Goal: Information Seeking & Learning: Learn about a topic

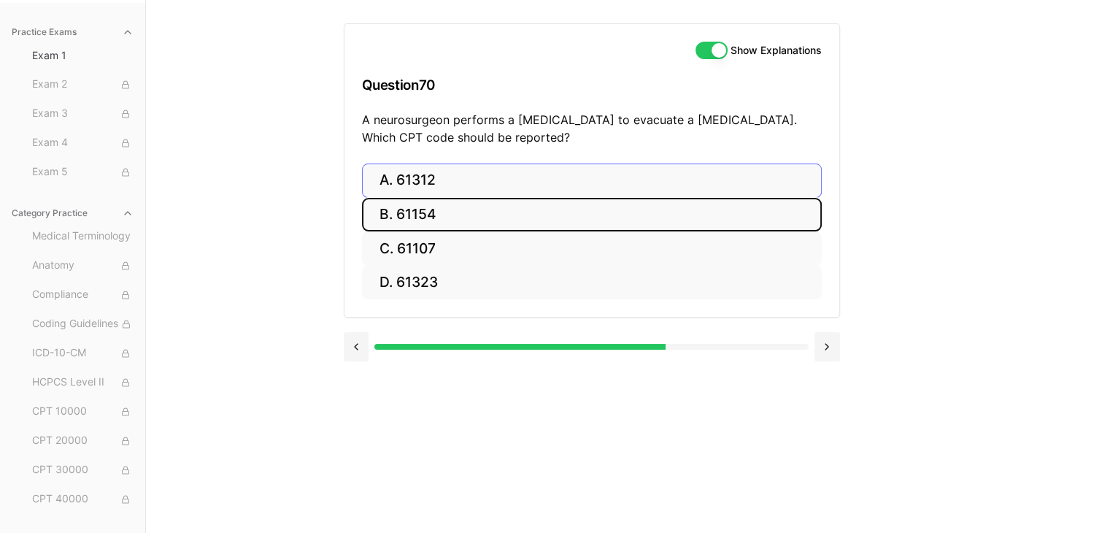
click at [490, 198] on button "B. 61154" at bounding box center [592, 215] width 460 height 34
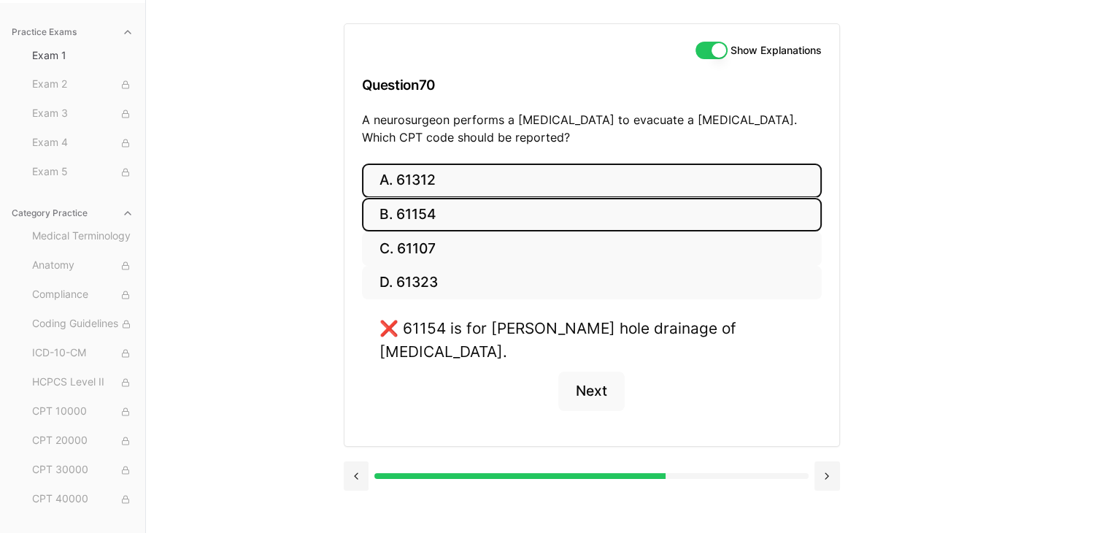
click at [498, 177] on button "A. 61312" at bounding box center [592, 180] width 460 height 34
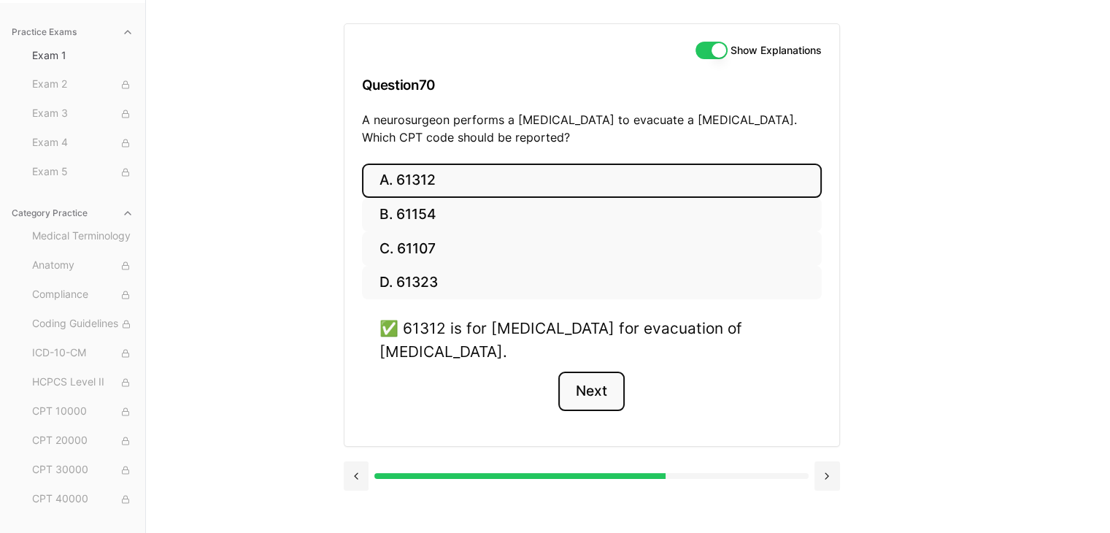
click at [619, 385] on button "Next" at bounding box center [591, 390] width 66 height 39
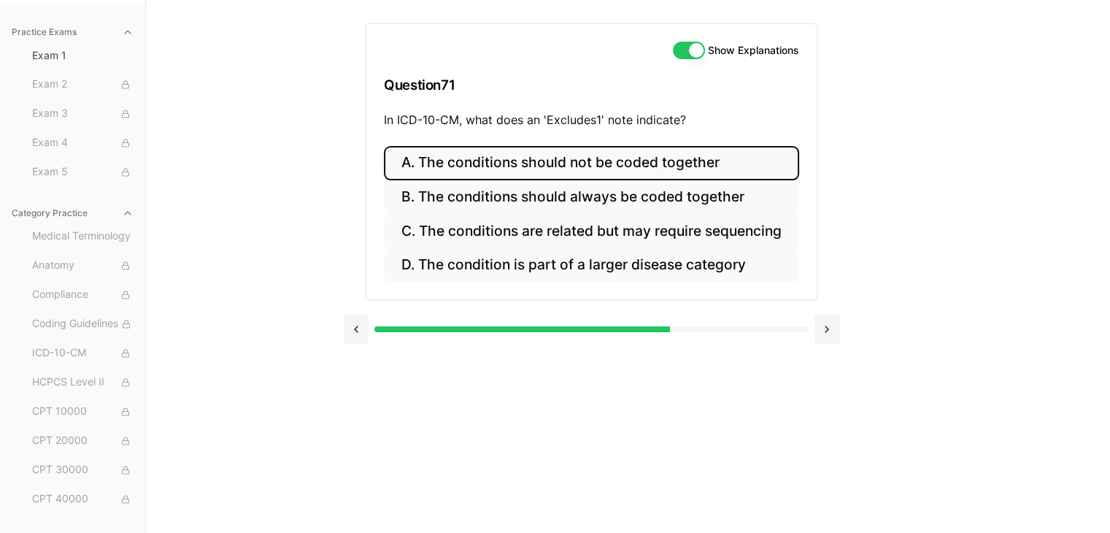
click at [525, 159] on button "A. The conditions should not be coded together" at bounding box center [591, 163] width 415 height 34
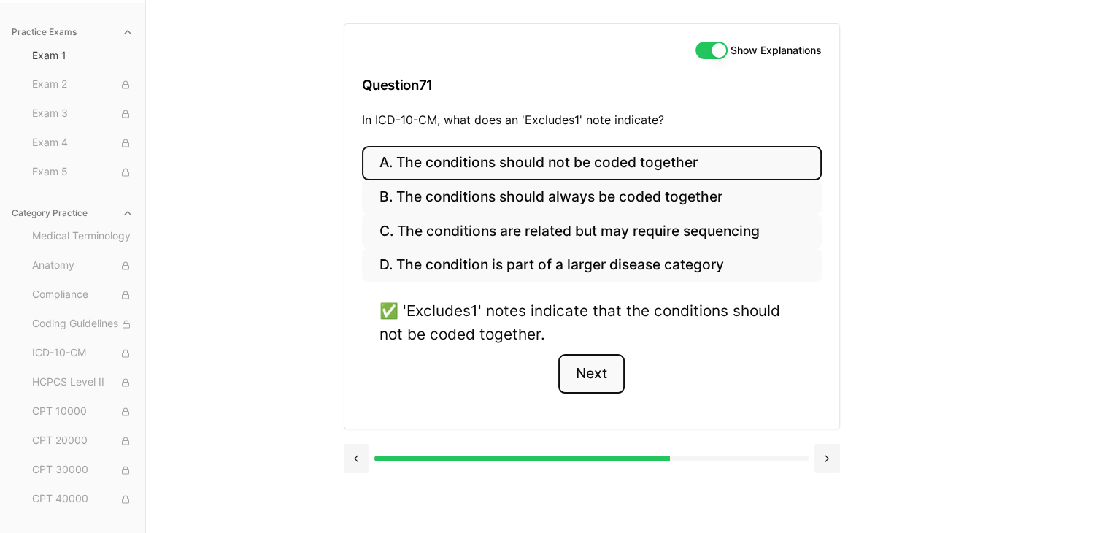
click at [590, 364] on button "Next" at bounding box center [591, 373] width 66 height 39
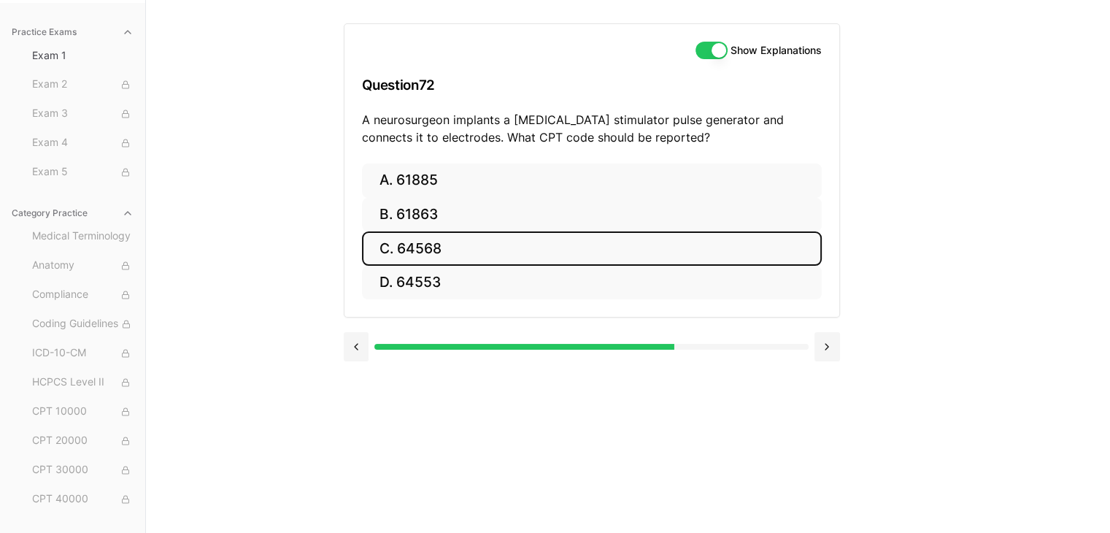
click at [455, 252] on button "C. 64568" at bounding box center [592, 248] width 460 height 34
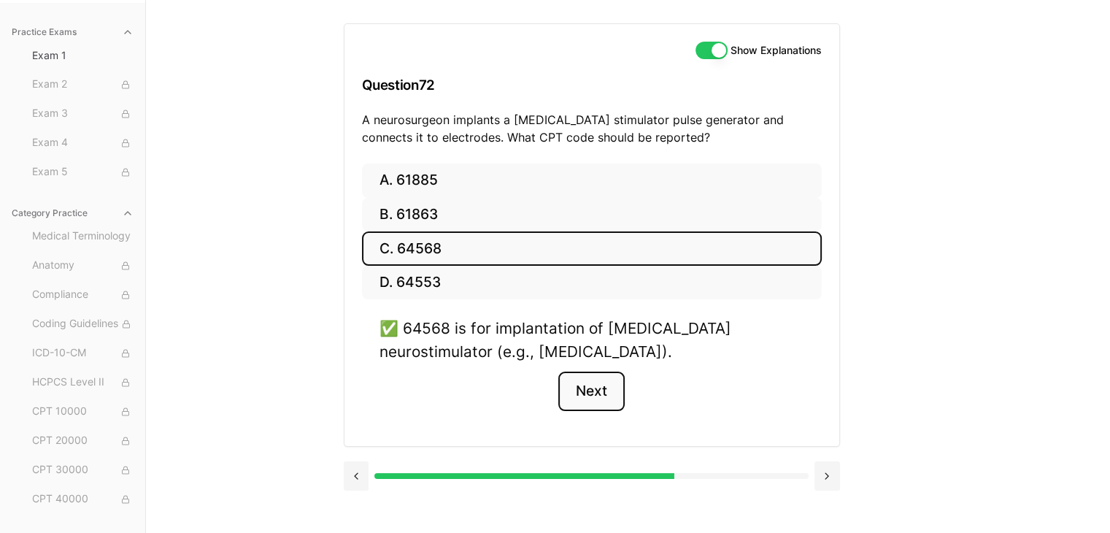
click at [595, 387] on button "Next" at bounding box center [591, 390] width 66 height 39
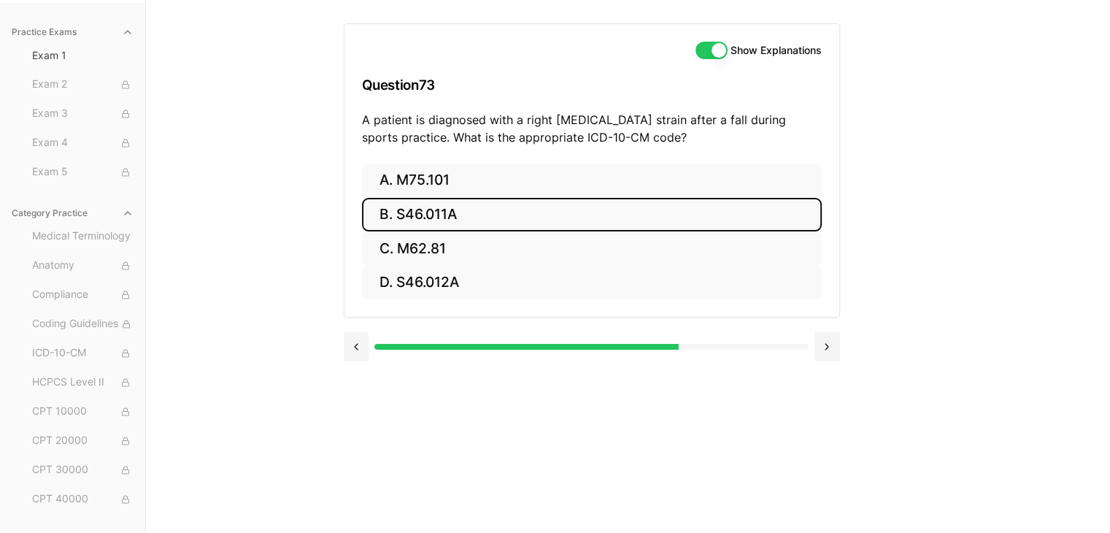
click at [382, 208] on button "B. S46.011A" at bounding box center [592, 215] width 460 height 34
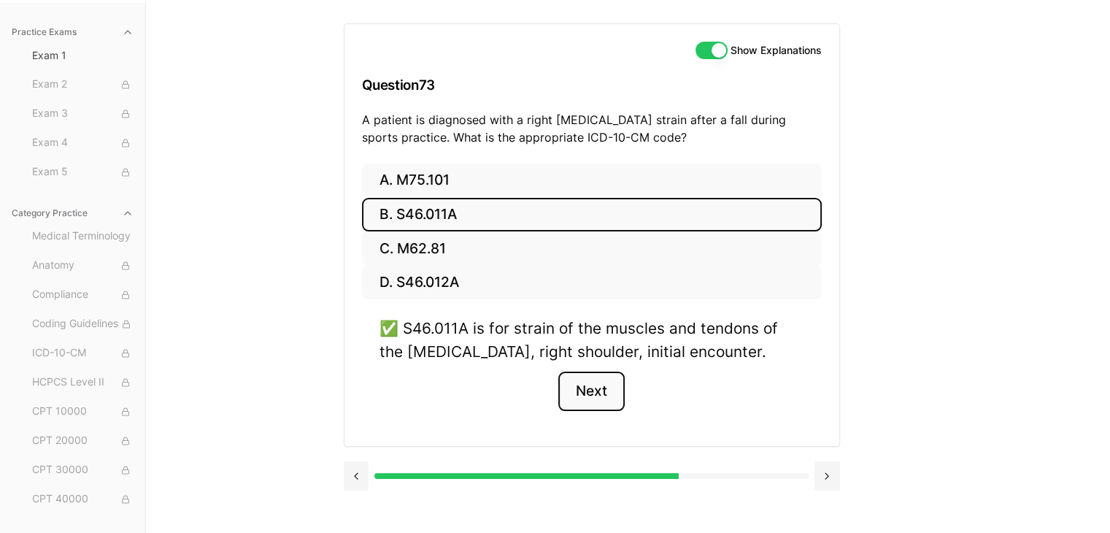
click at [598, 397] on button "Next" at bounding box center [591, 390] width 66 height 39
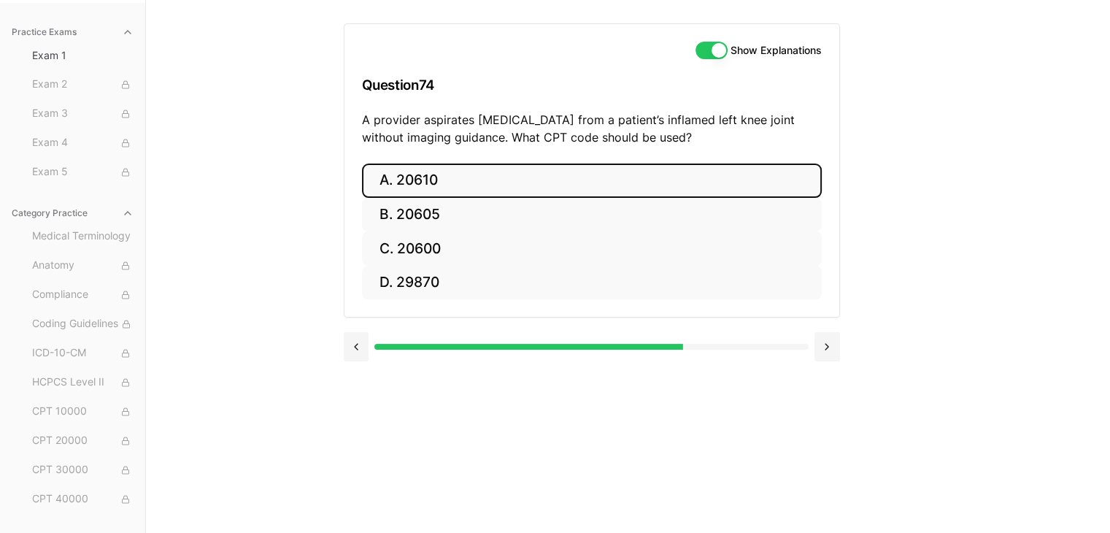
click at [481, 193] on button "A. 20610" at bounding box center [592, 180] width 460 height 34
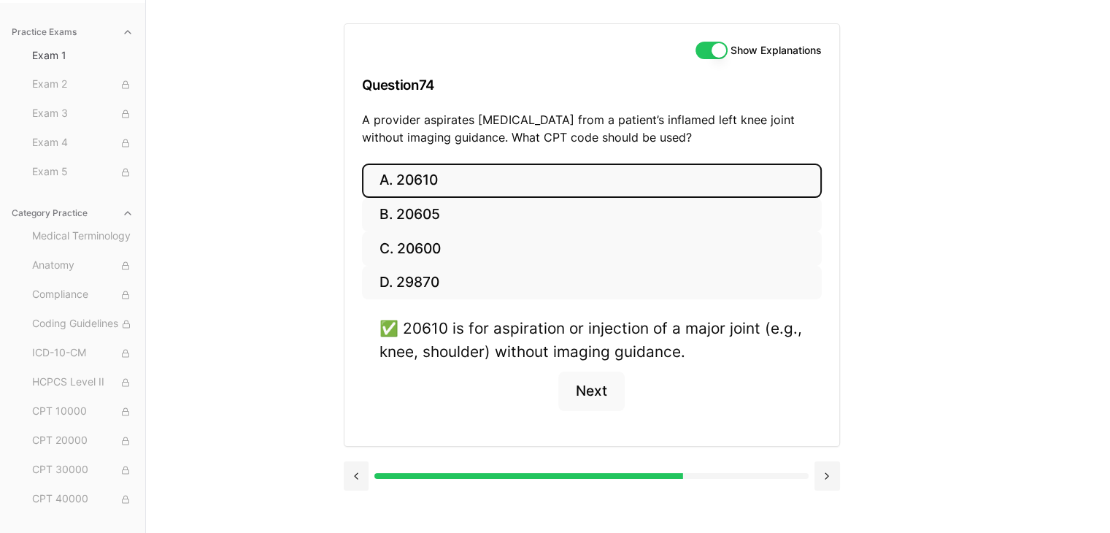
click at [550, 379] on div "✅ 20610 is for aspiration or injection of a major joint (e.g., knee, shoulder) …" at bounding box center [592, 372] width 460 height 111
click at [569, 386] on button "Next" at bounding box center [591, 390] width 66 height 39
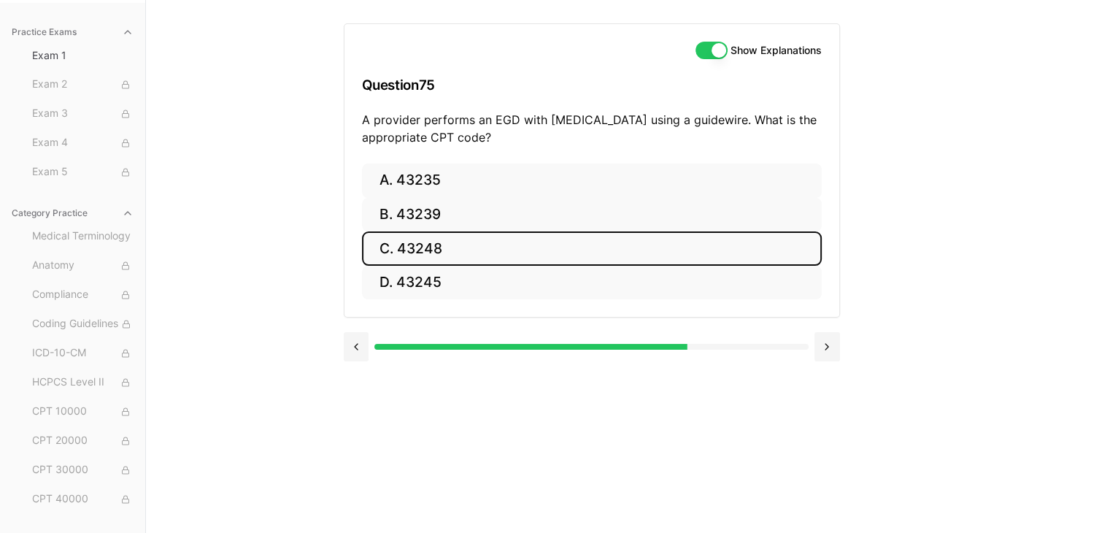
click at [468, 242] on button "C. 43248" at bounding box center [592, 248] width 460 height 34
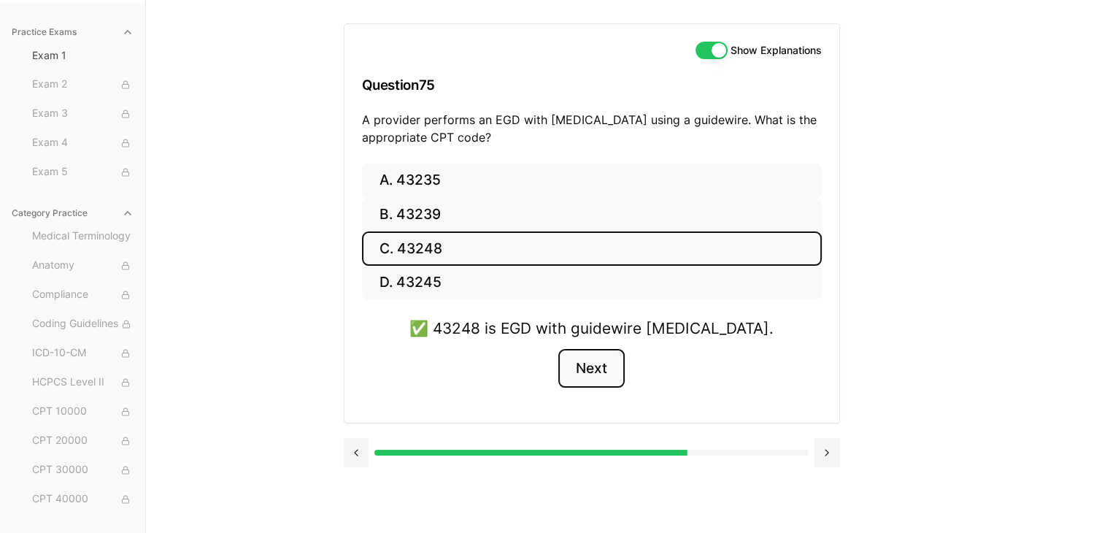
click at [605, 354] on button "Next" at bounding box center [591, 368] width 66 height 39
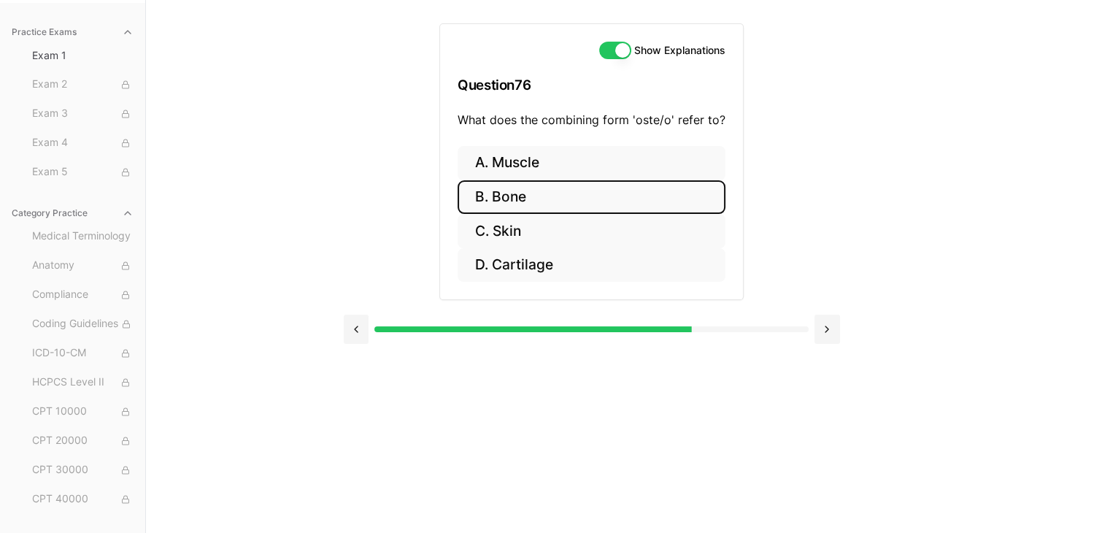
click at [499, 185] on button "B. Bone" at bounding box center [592, 197] width 268 height 34
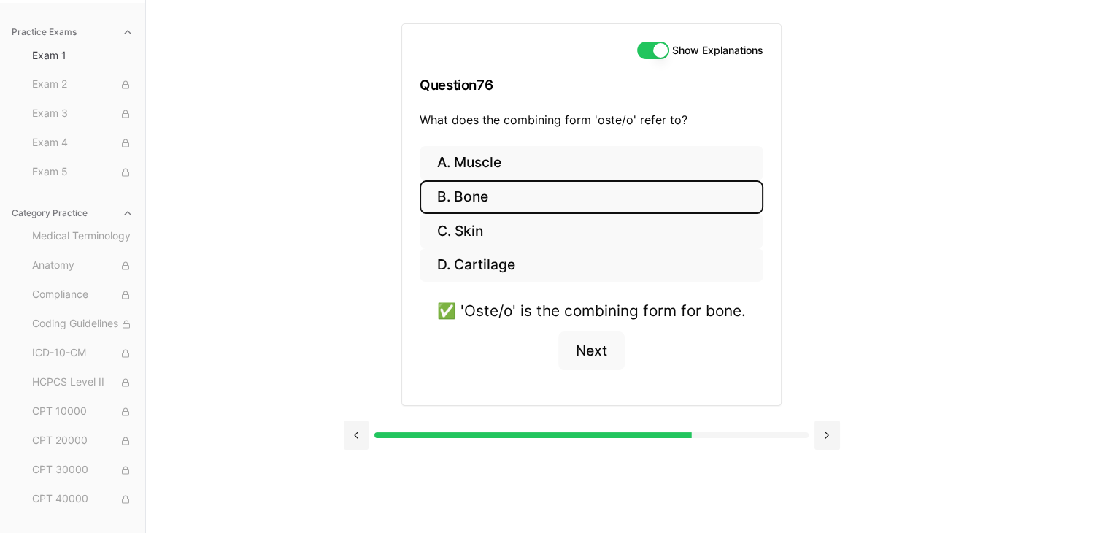
click at [552, 344] on div "✅ 'Oste/o' is the combining form for bone. Next" at bounding box center [592, 343] width 344 height 88
click at [580, 344] on button "Next" at bounding box center [591, 350] width 66 height 39
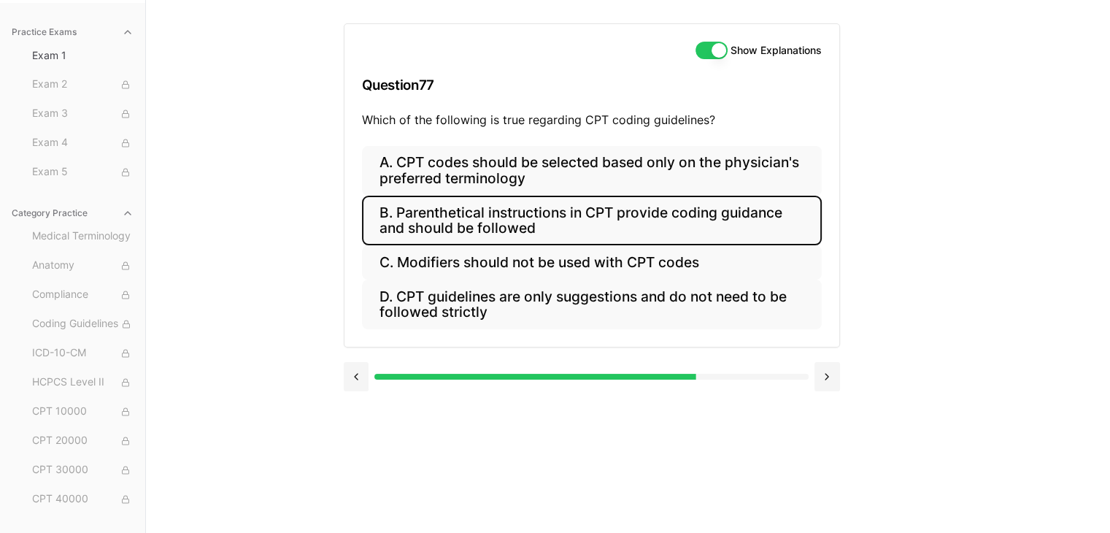
click at [439, 228] on button "B. Parenthetical instructions in CPT provide coding guidance and should be foll…" at bounding box center [592, 221] width 460 height 50
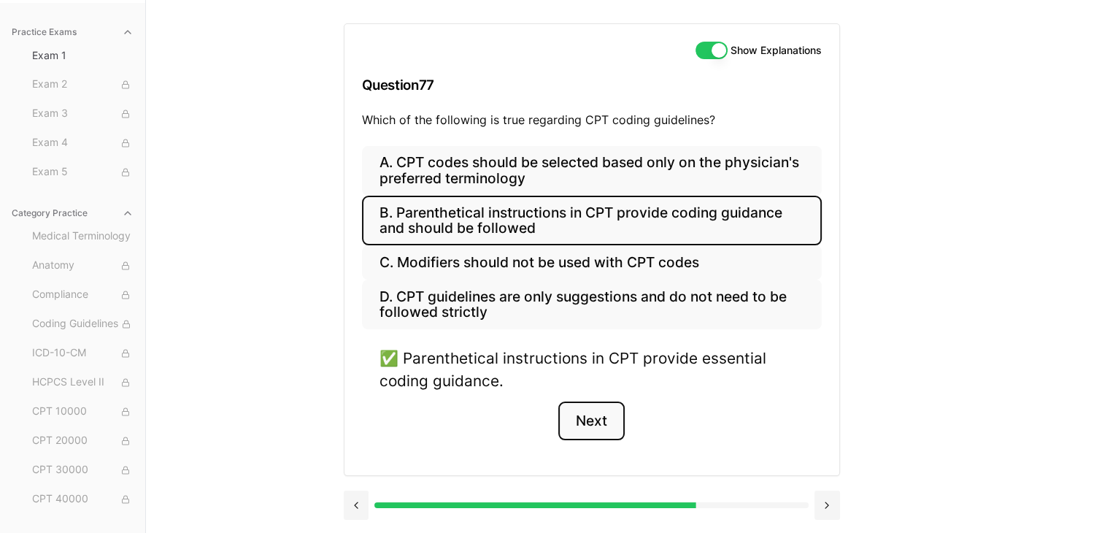
click at [587, 420] on button "Next" at bounding box center [591, 420] width 66 height 39
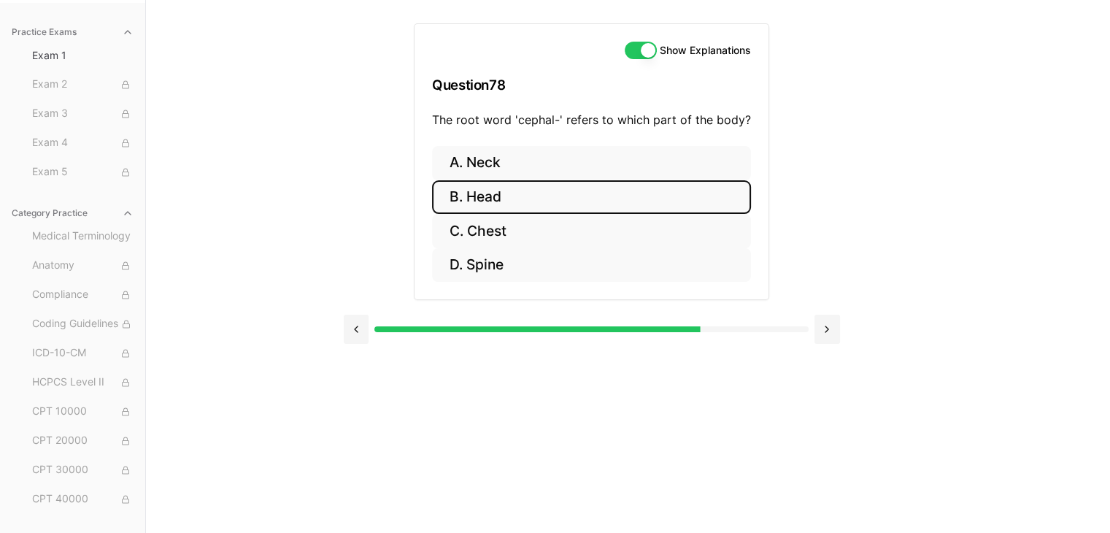
click at [544, 205] on button "B. Head" at bounding box center [591, 197] width 319 height 34
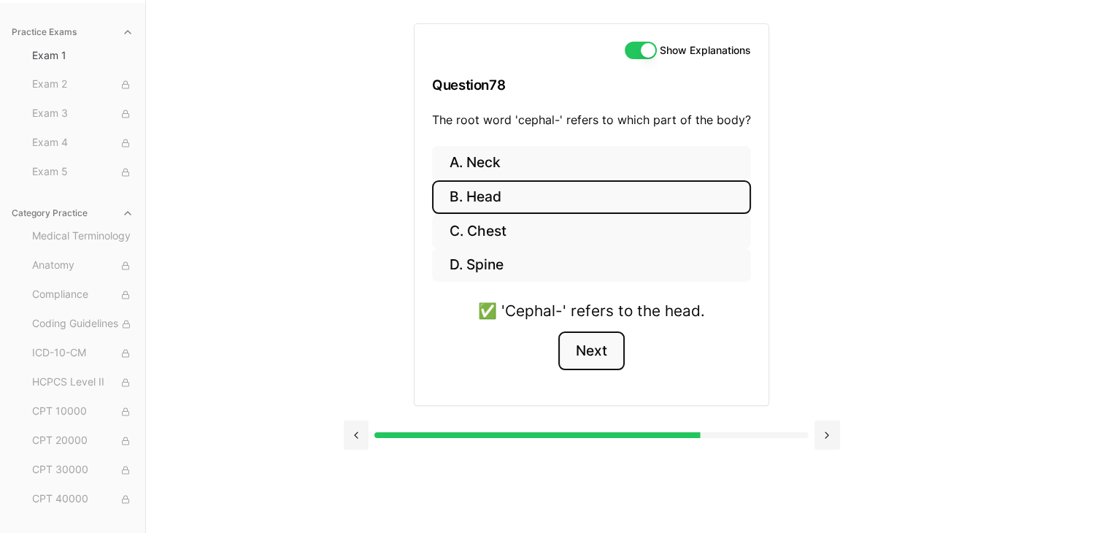
click at [575, 360] on button "Next" at bounding box center [591, 350] width 66 height 39
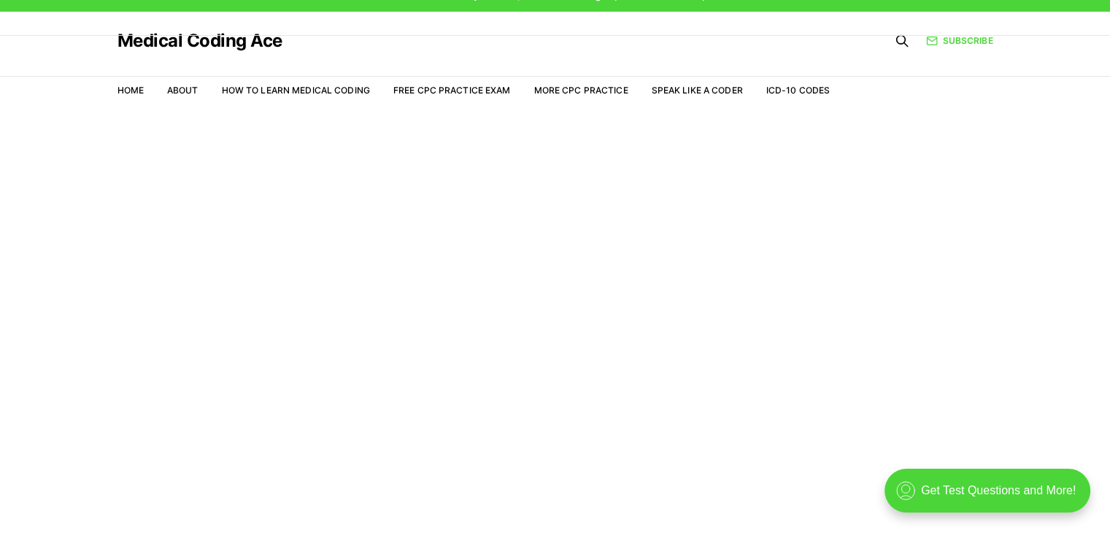
scroll to position [35, 0]
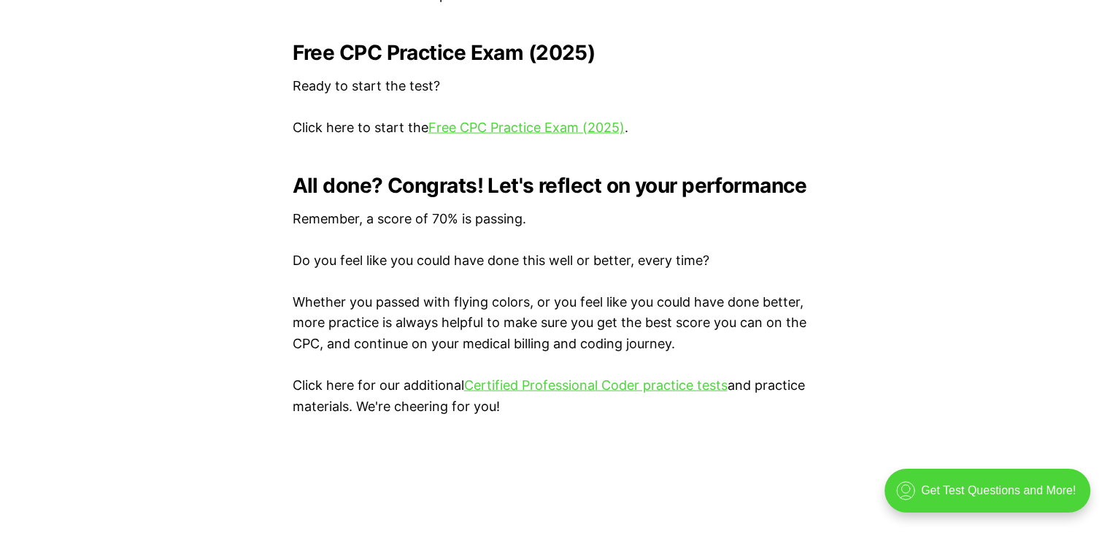
scroll to position [3138, 0]
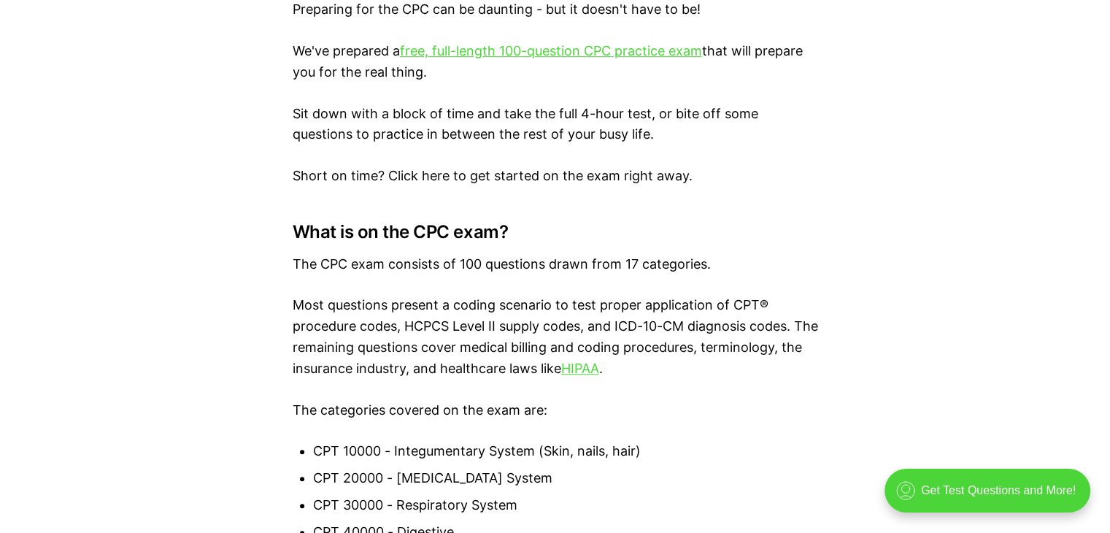
scroll to position [876, 0]
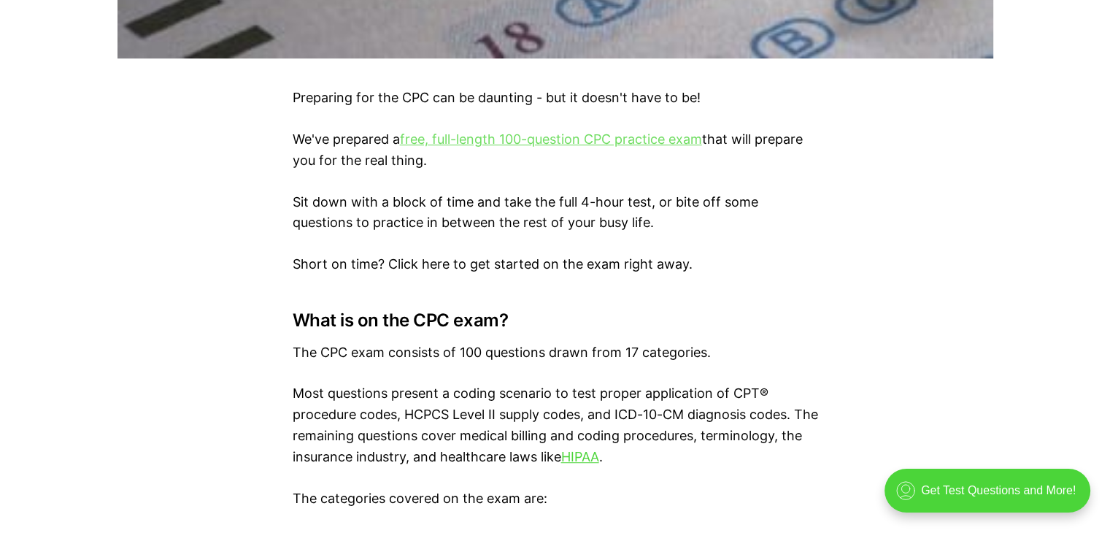
click at [599, 136] on link "free, full-length 100-question CPC practice exam" at bounding box center [551, 138] width 302 height 15
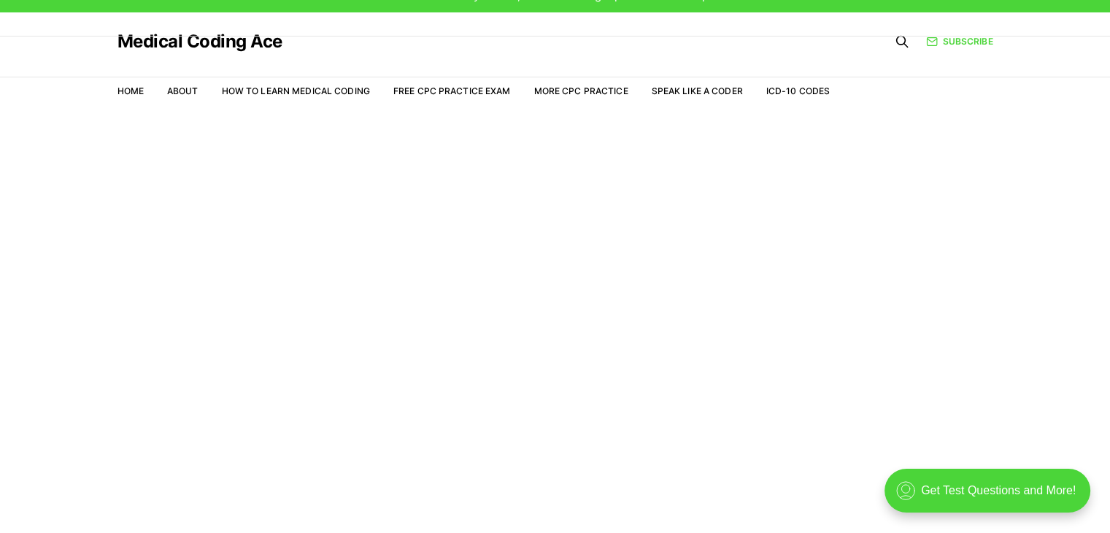
scroll to position [35, 0]
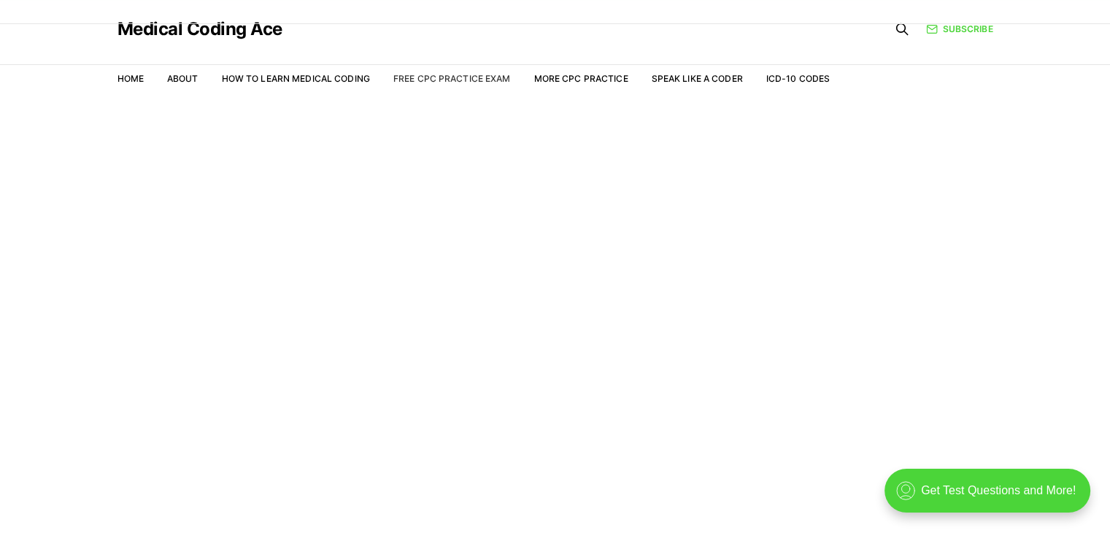
click at [442, 82] on link "Free CPC Practice Exam" at bounding box center [451, 78] width 117 height 11
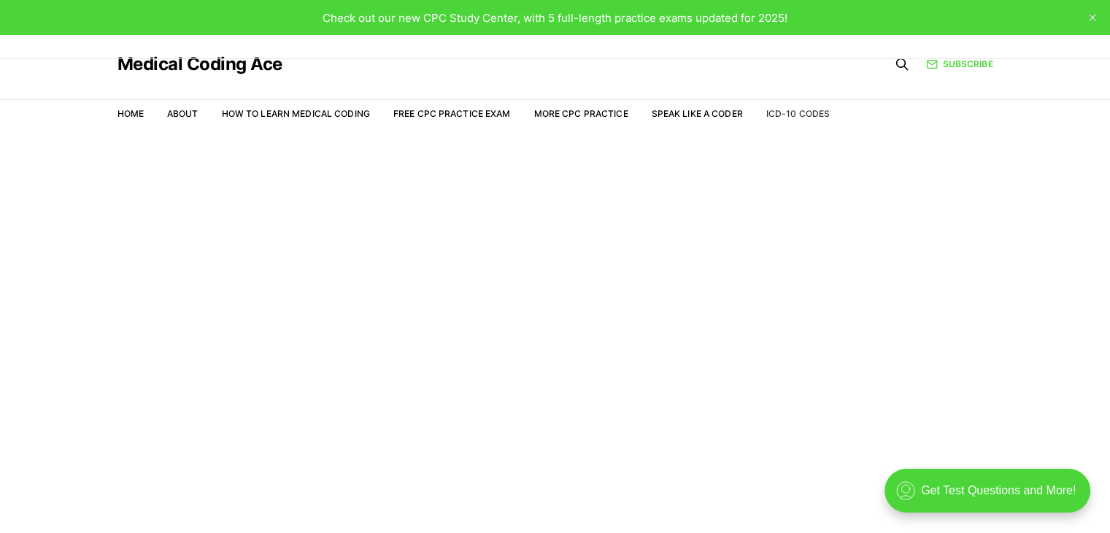
click at [806, 110] on link "ICD-10 Codes" at bounding box center [797, 113] width 63 height 11
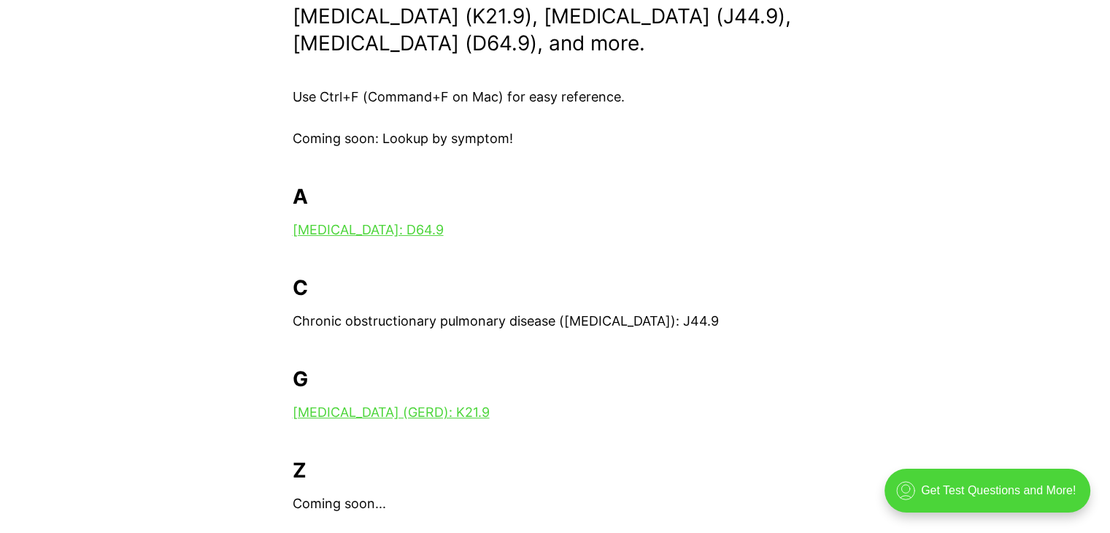
scroll to position [292, 0]
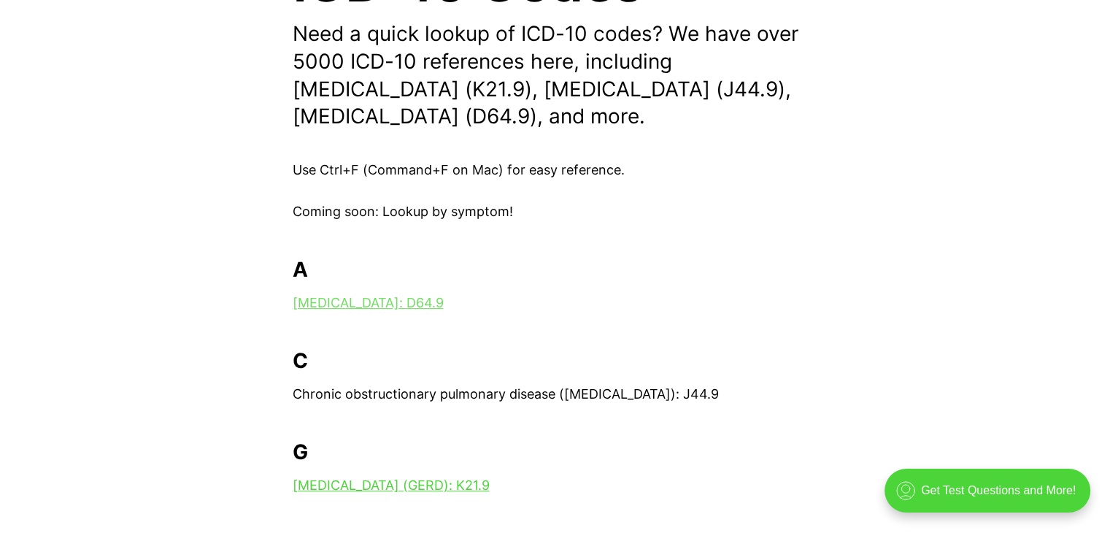
click at [336, 296] on link "[MEDICAL_DATA]: D64.9" at bounding box center [368, 302] width 151 height 15
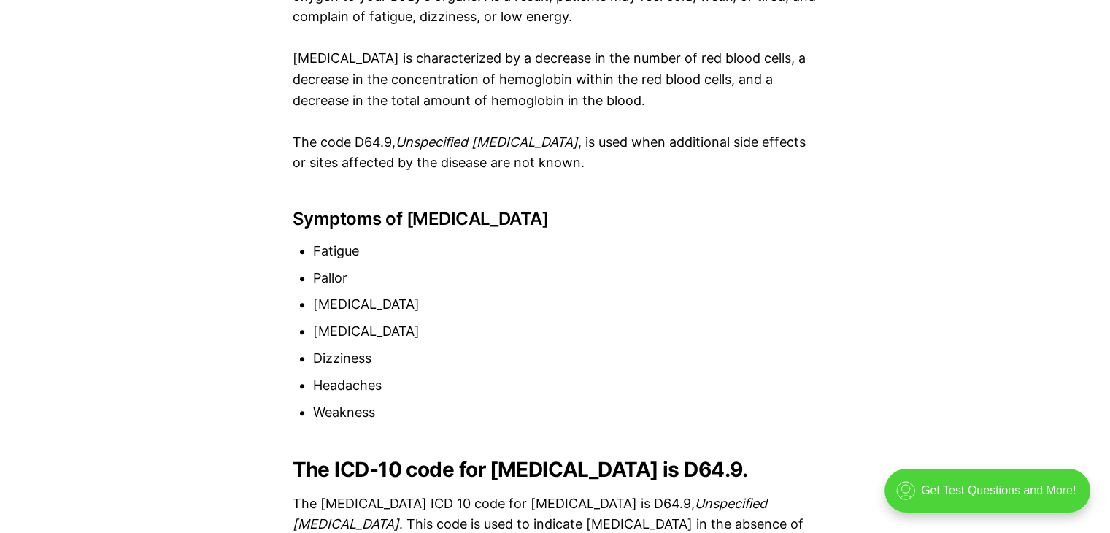
scroll to position [1167, 0]
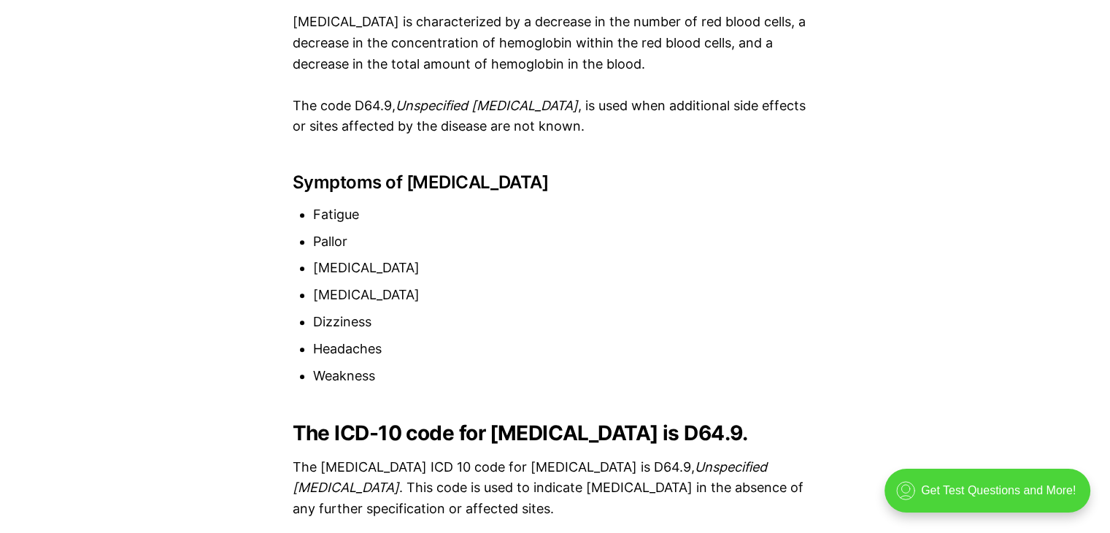
scroll to position [1171, 0]
